Goal: Answer question/provide support

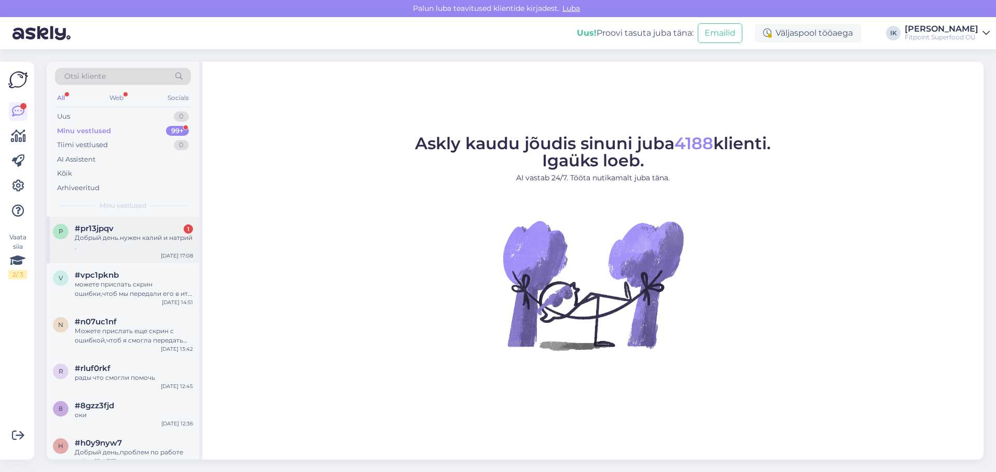
click at [128, 233] on div "#pr13jpqv 1" at bounding box center [134, 228] width 118 height 9
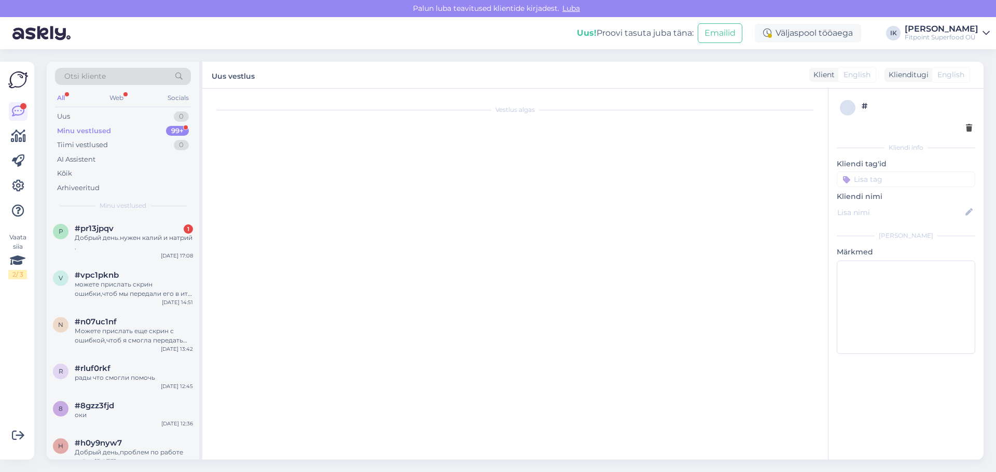
scroll to position [794, 0]
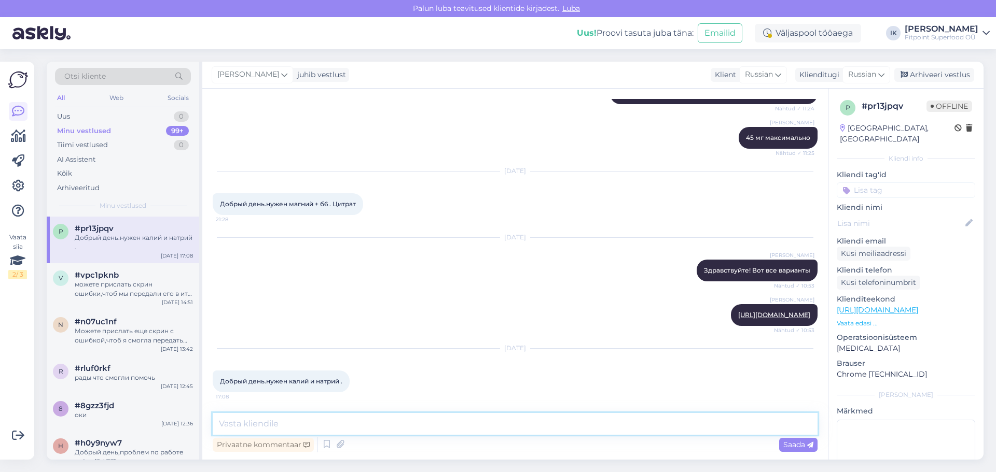
click at [339, 427] on textarea at bounding box center [515, 424] width 605 height 22
type textarea "L"
type textarea "j"
type textarea "L"
paste textarea "[URL][DOMAIN_NAME]"
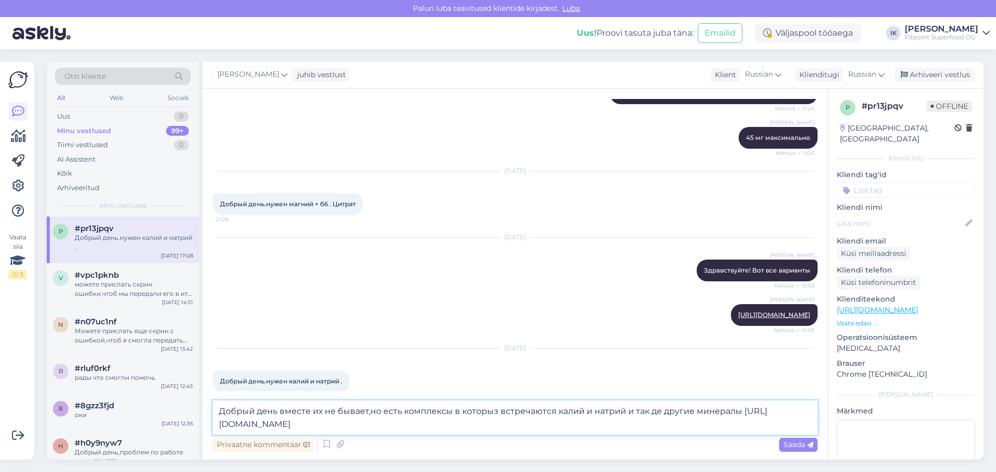
click at [348, 412] on textarea "Добрый день вместе их не бывает,но есть комплексы в которыз встречаются калий и…" at bounding box center [515, 418] width 605 height 34
click at [492, 413] on textarea "Добрый день вместе их у нас нет,но есть комплексы в которыз встречаются калий и…" at bounding box center [515, 418] width 605 height 34
click at [491, 413] on textarea "Добрый день вместе их у нас нет,но есть комплексы в которыз встречаются калий и…" at bounding box center [515, 418] width 605 height 34
click at [649, 412] on textarea "Добрый день вместе их у нас нет,но есть комплексы в которых встречаются калий и…" at bounding box center [515, 418] width 605 height 34
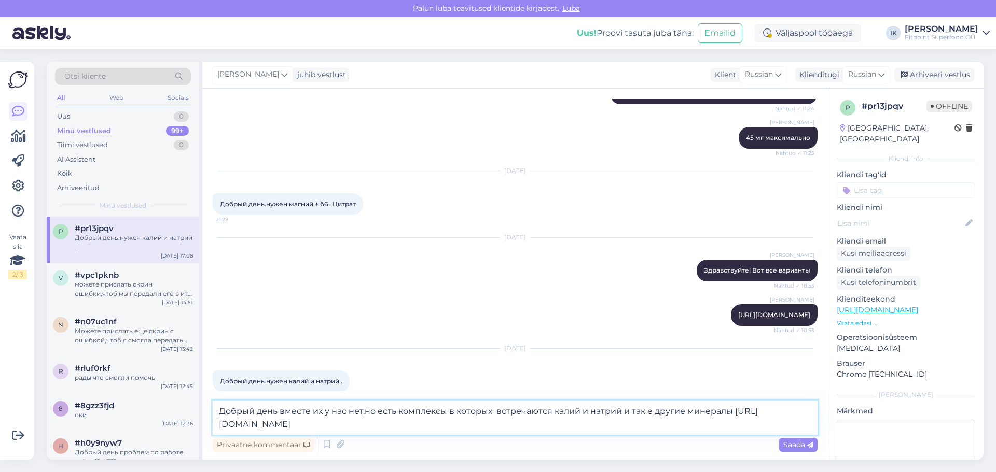
type textarea "Добрый день вместе их у нас нет,но есть комплексы в которых встречаются калий и…"
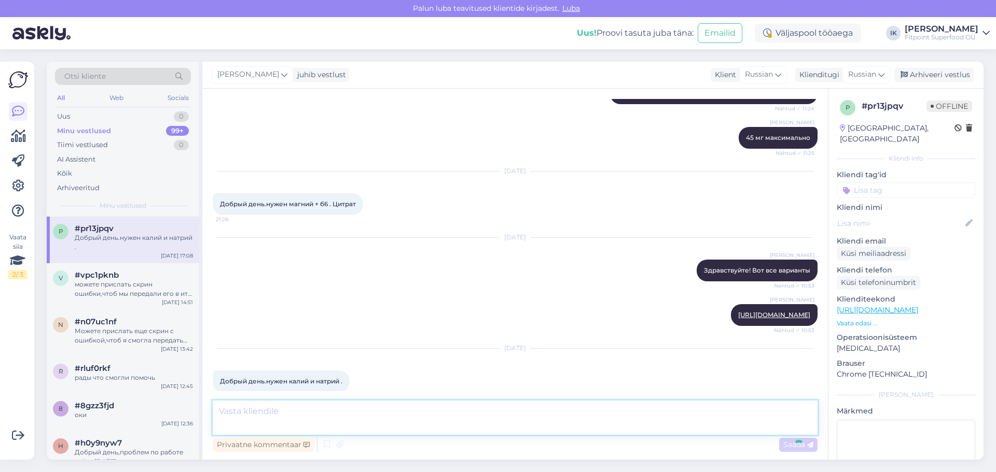
scroll to position [867, 0]
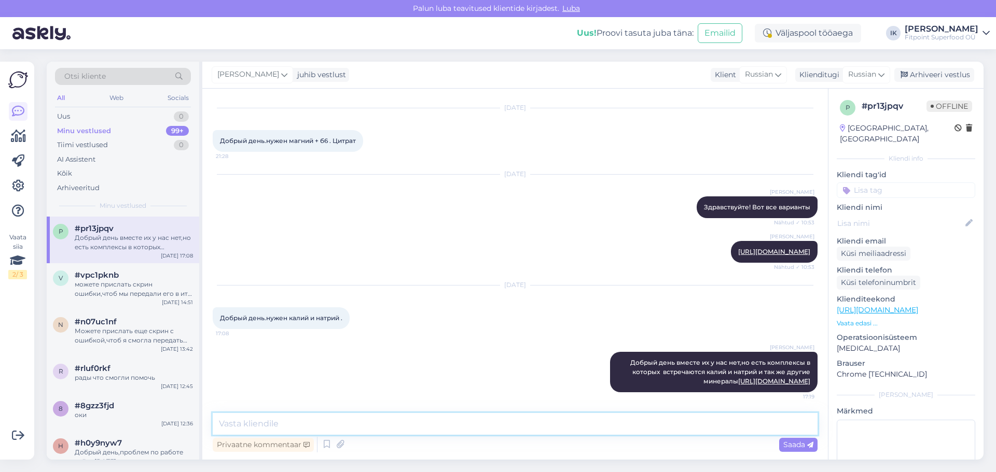
paste textarea "[URL][DOMAIN_NAME]"
type textarea "[URL][DOMAIN_NAME]"
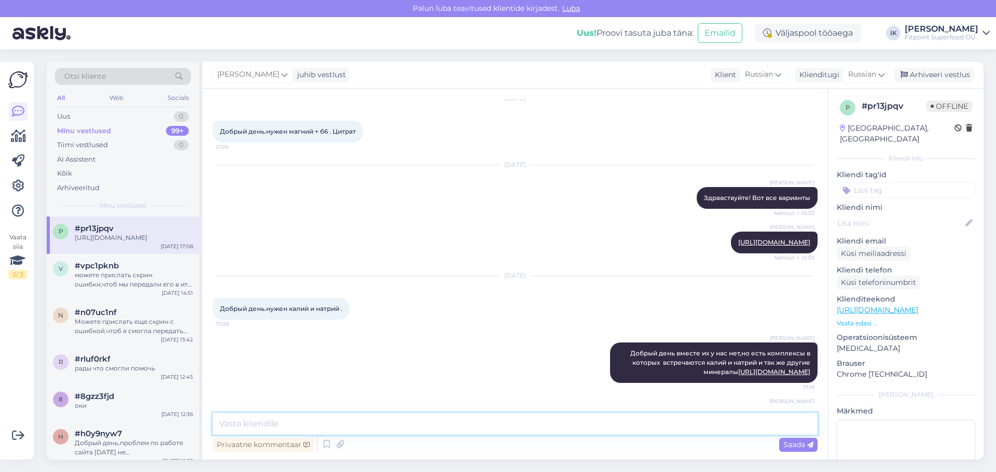
scroll to position [921, 0]
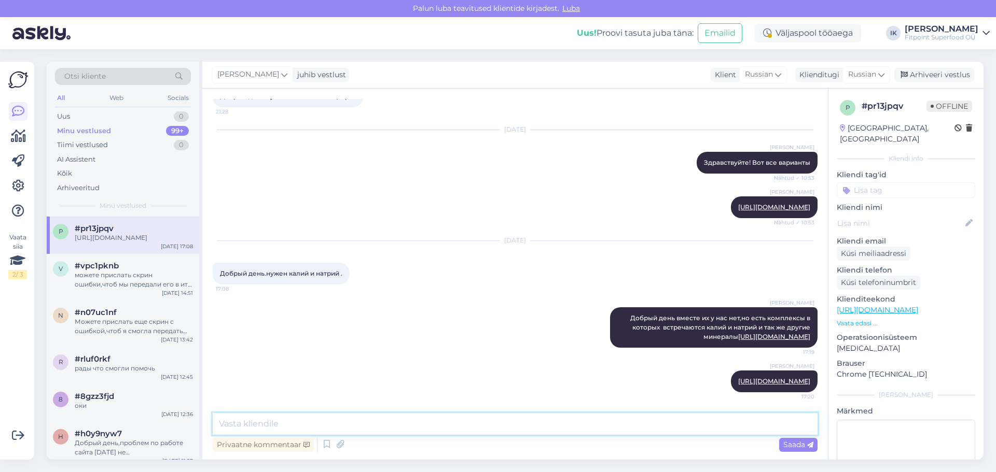
paste textarea "[URL][DOMAIN_NAME]"
type textarea "[URL][DOMAIN_NAME]"
